Goal: Information Seeking & Learning: Understand process/instructions

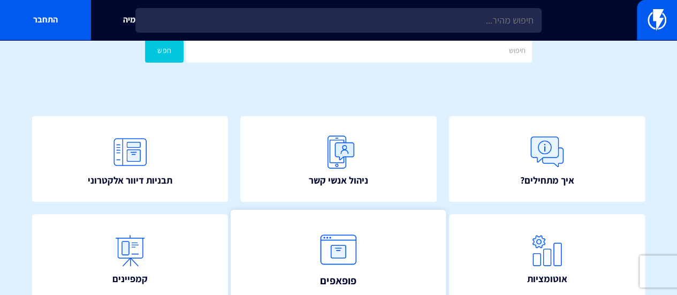
scroll to position [161, 0]
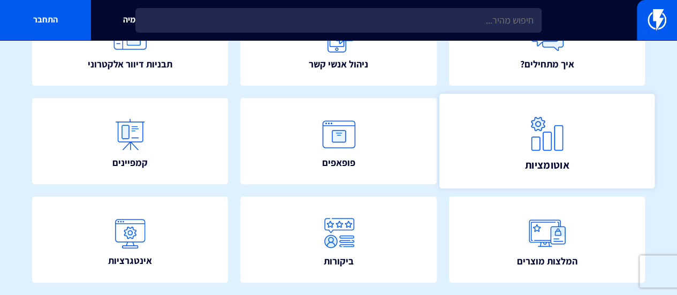
click at [548, 145] on img at bounding box center [547, 133] width 47 height 47
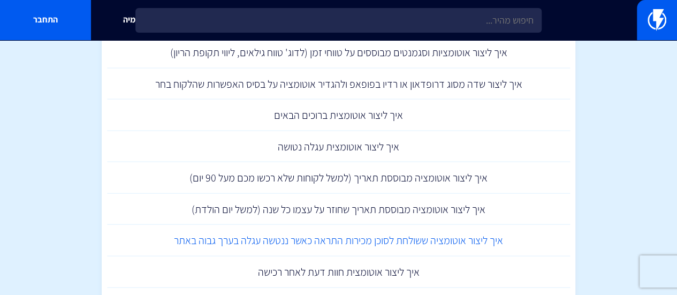
scroll to position [1124, 0]
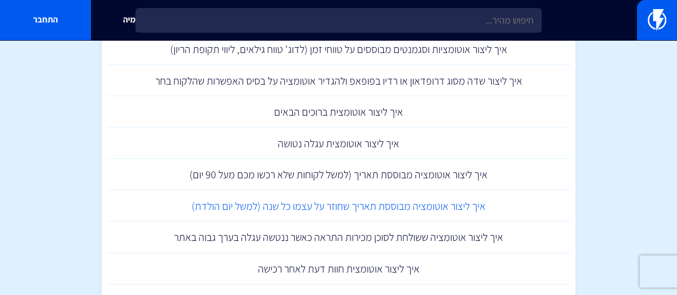
click at [399, 205] on link "איך ליצור אוטומציה מבוססת תאריך שחוזר על עצמו כל שנה (למשל יום הולדת)" at bounding box center [339, 207] width 464 height 32
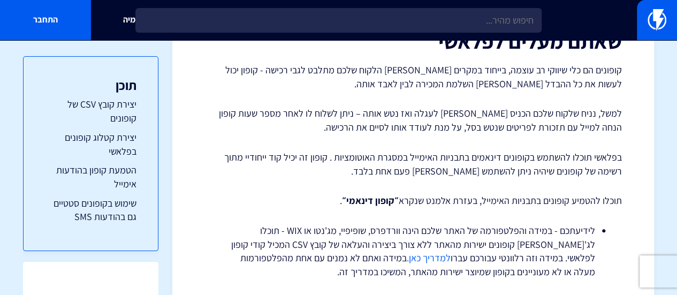
scroll to position [161, 0]
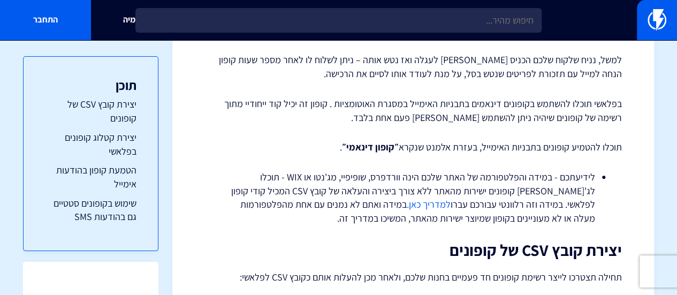
click at [451, 206] on link "למדריך כאן." at bounding box center [429, 204] width 44 height 12
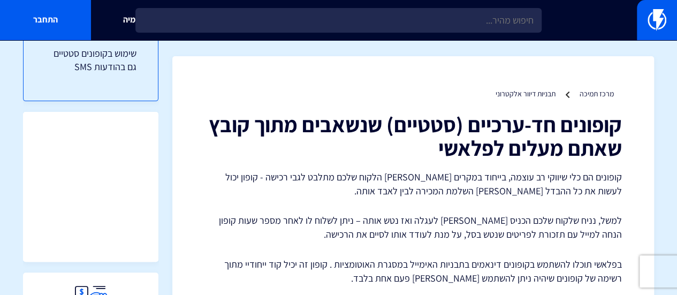
scroll to position [161, 0]
